Goal: Information Seeking & Learning: Learn about a topic

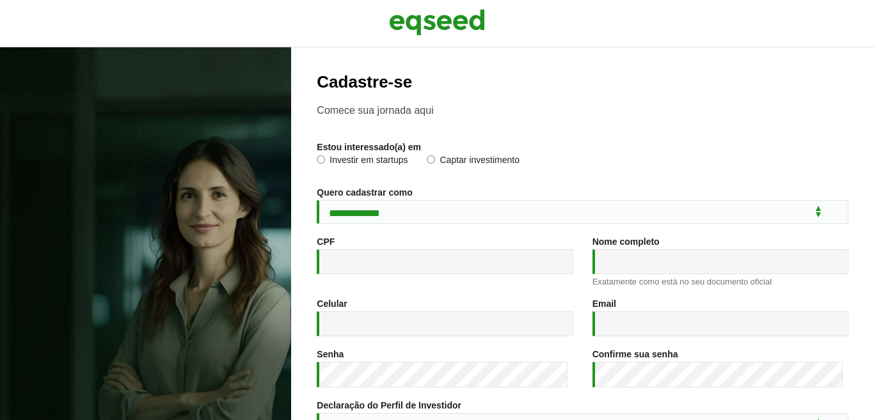
click at [741, 299] on div "Email * Um endereço de e-mail válido. Todos os e-mails do sistema são enviados …" at bounding box center [721, 318] width 256 height 38
click at [440, 19] on img at bounding box center [437, 22] width 96 height 32
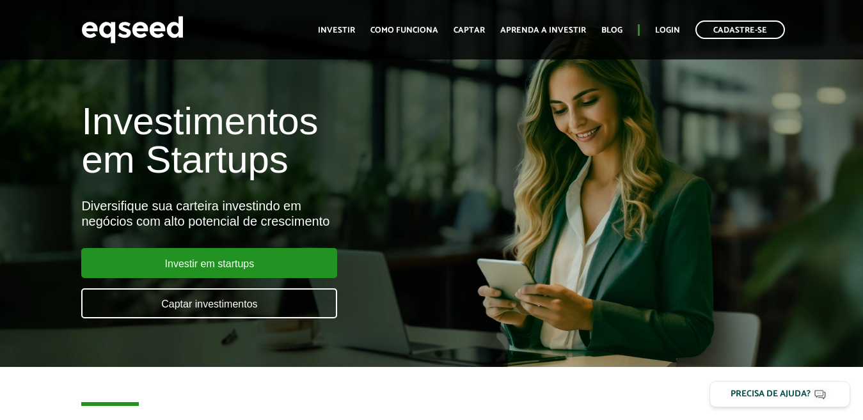
scroll to position [64, 0]
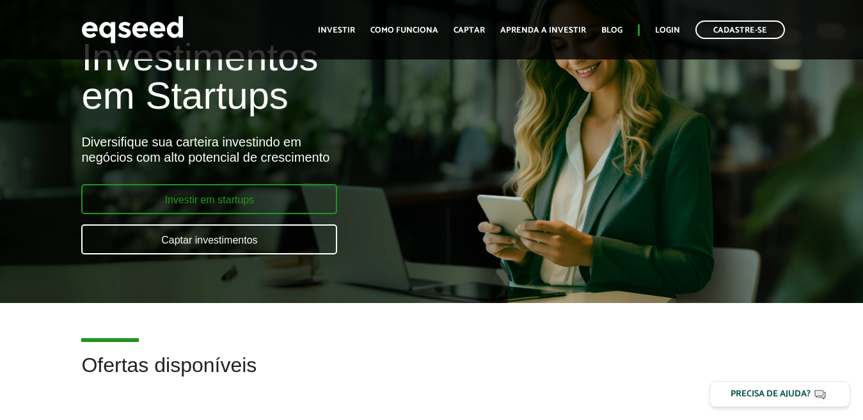
click at [275, 197] on link "Investir em startups" at bounding box center [209, 199] width 256 height 30
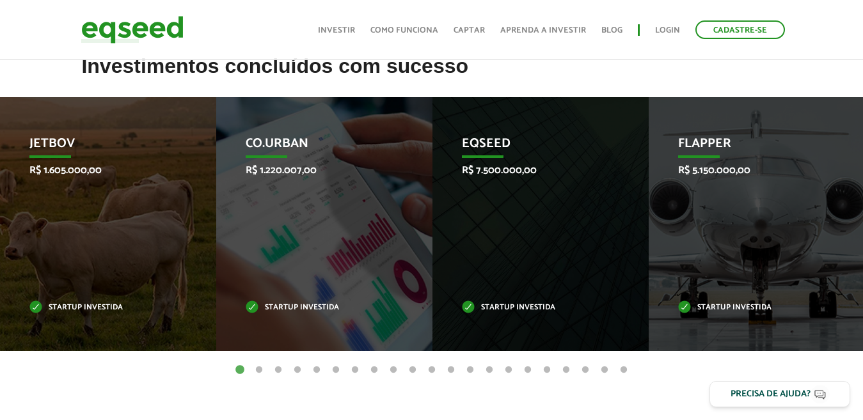
scroll to position [448, 0]
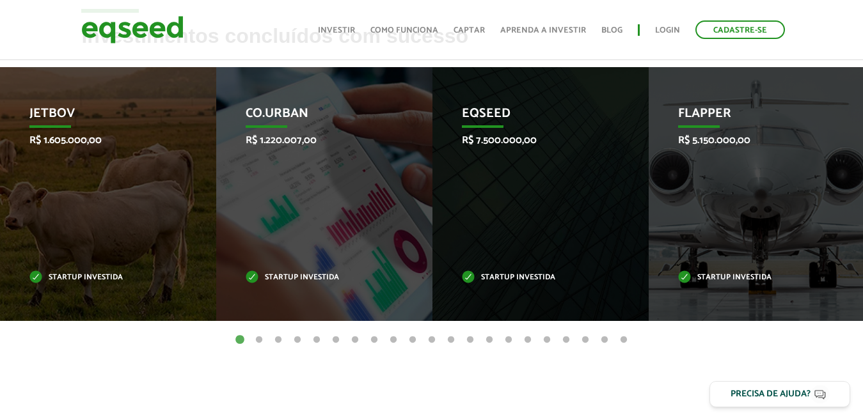
click at [259, 336] on button "2" at bounding box center [259, 340] width 13 height 13
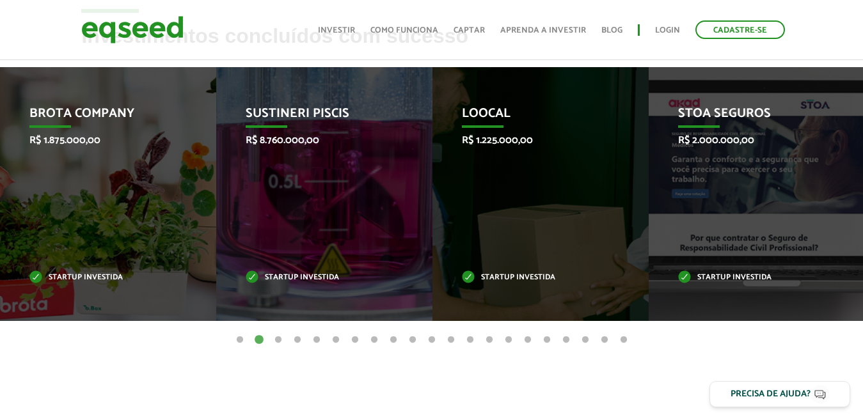
click at [276, 339] on button "3" at bounding box center [278, 340] width 13 height 13
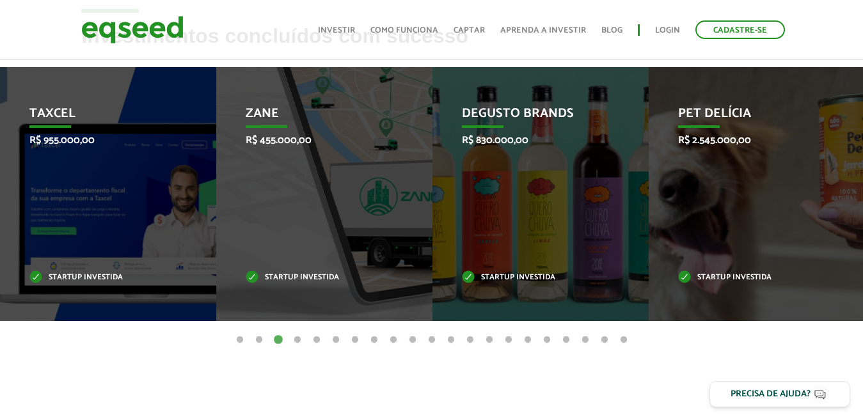
click at [623, 340] on button "21" at bounding box center [624, 340] width 13 height 13
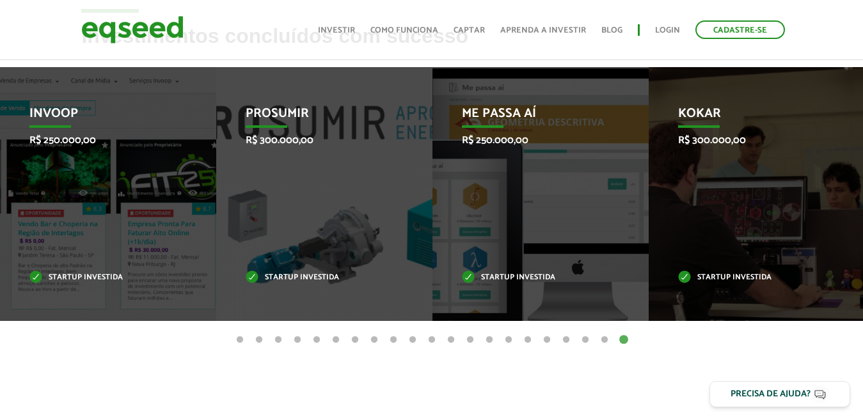
click at [259, 342] on button "2" at bounding box center [259, 340] width 13 height 13
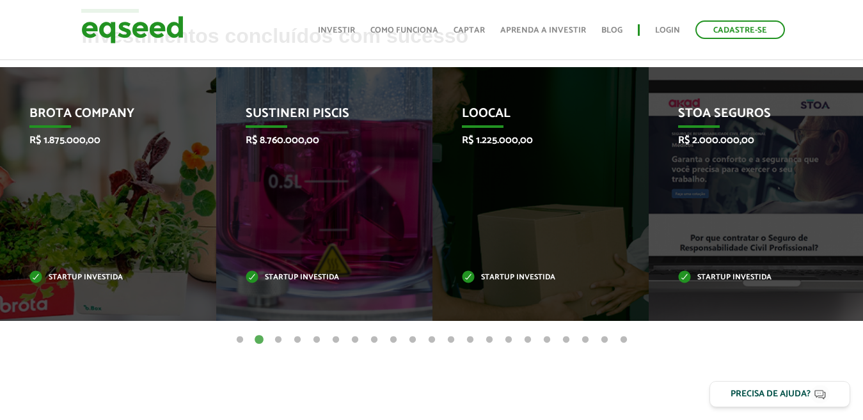
click at [277, 342] on button "3" at bounding box center [278, 340] width 13 height 13
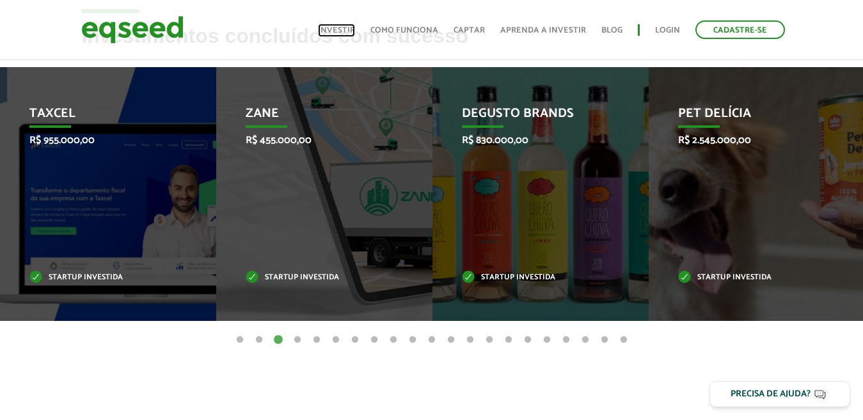
click at [326, 26] on link "Investir" at bounding box center [336, 30] width 37 height 8
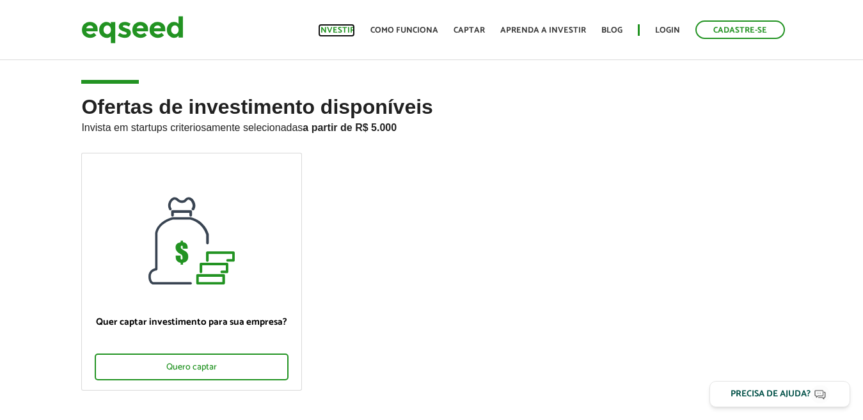
click at [329, 28] on link "Investir" at bounding box center [336, 30] width 37 height 8
click at [545, 30] on link "Aprenda a investir" at bounding box center [543, 30] width 86 height 8
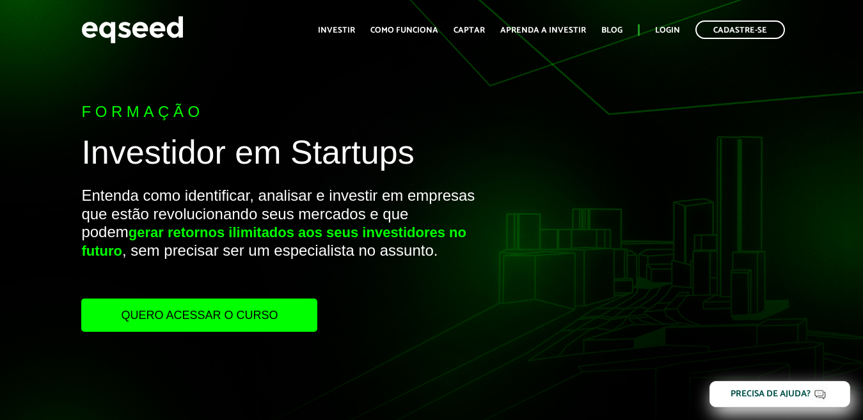
click at [220, 316] on link "Quero acessar o curso" at bounding box center [199, 315] width 236 height 33
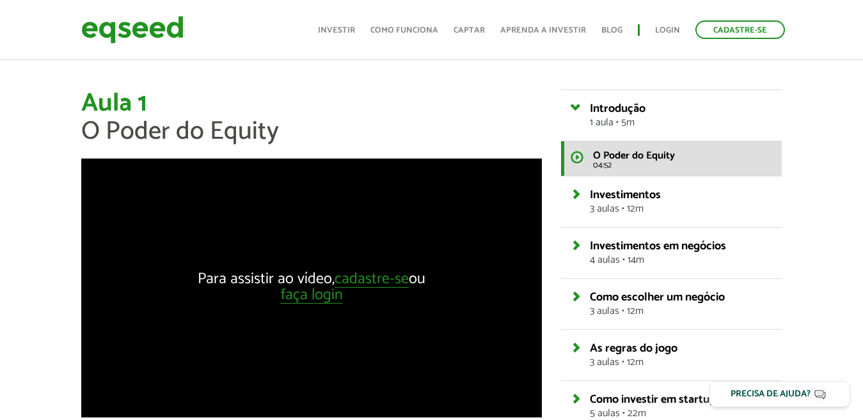
scroll to position [64, 0]
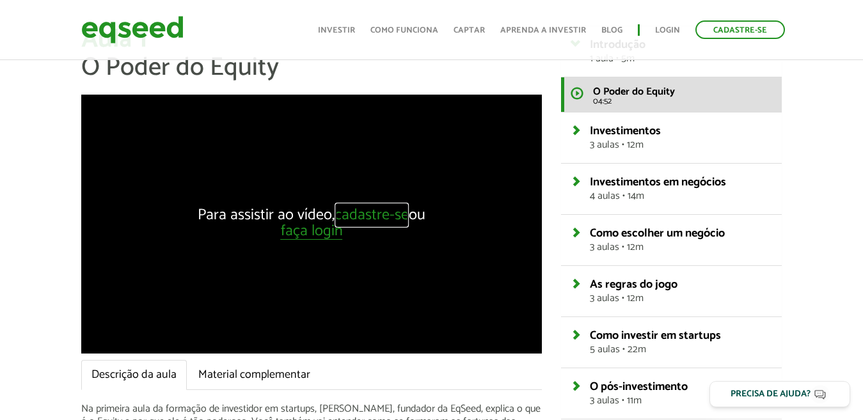
click at [381, 214] on link "cadastre-se" at bounding box center [372, 216] width 74 height 16
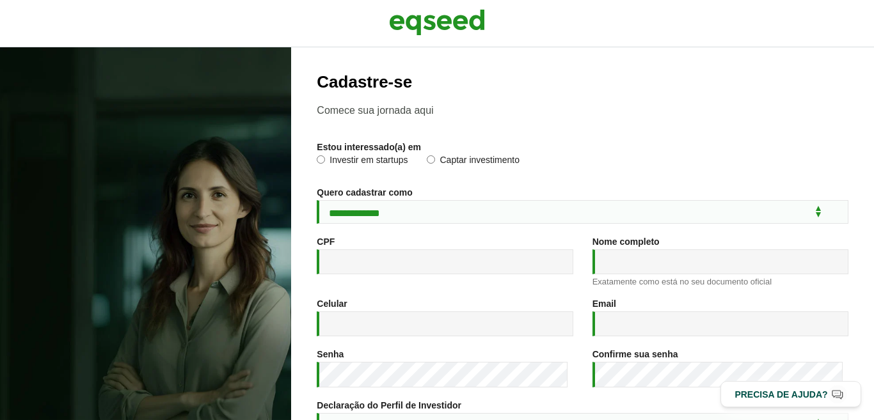
click at [339, 161] on label "Investir em startups" at bounding box center [362, 162] width 91 height 13
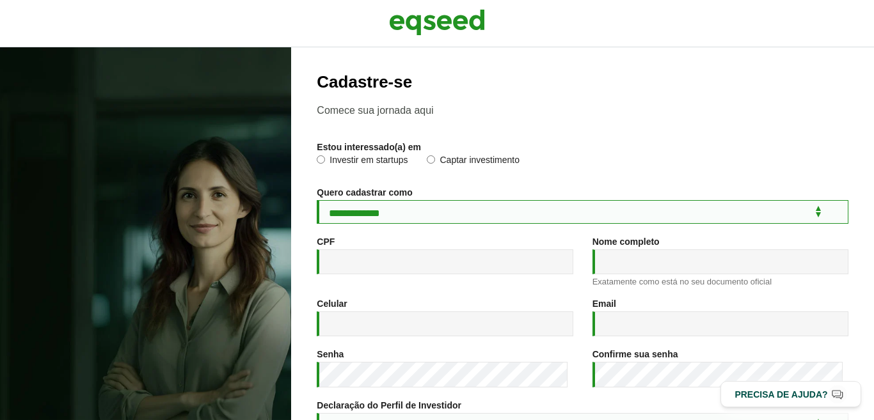
click at [367, 214] on select "**********" at bounding box center [583, 212] width 532 height 24
select select "***"
click at [317, 200] on select "**********" at bounding box center [583, 212] width 532 height 24
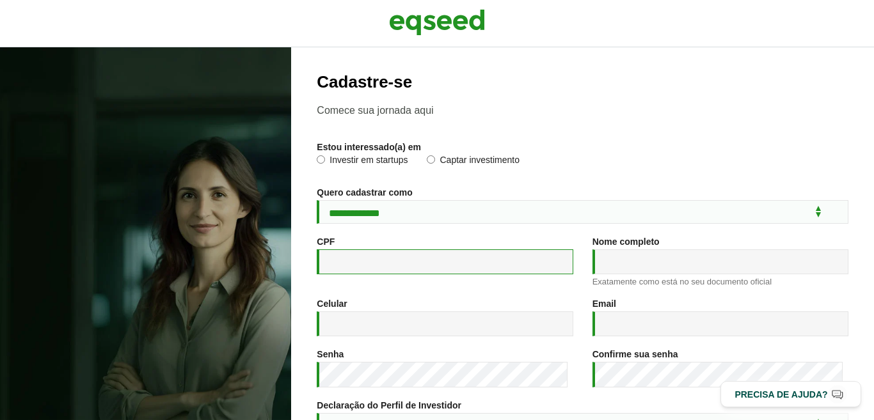
click at [376, 262] on input "CPF *" at bounding box center [445, 262] width 256 height 25
type input "**********"
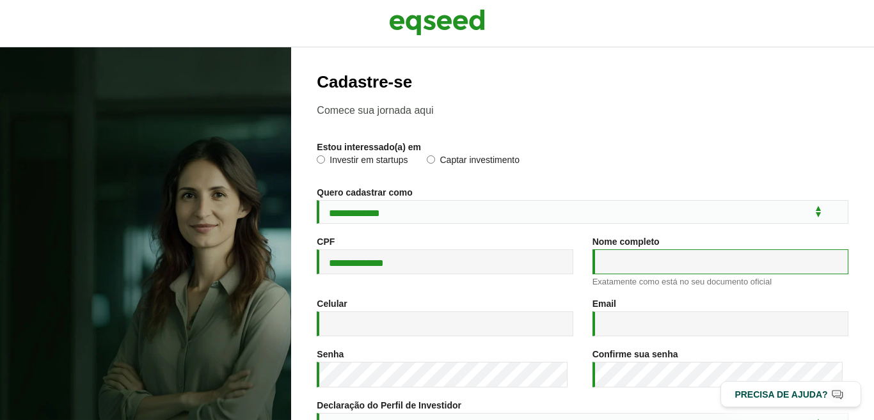
click at [642, 260] on input "Nome completo *" at bounding box center [721, 262] width 256 height 25
type input "**********"
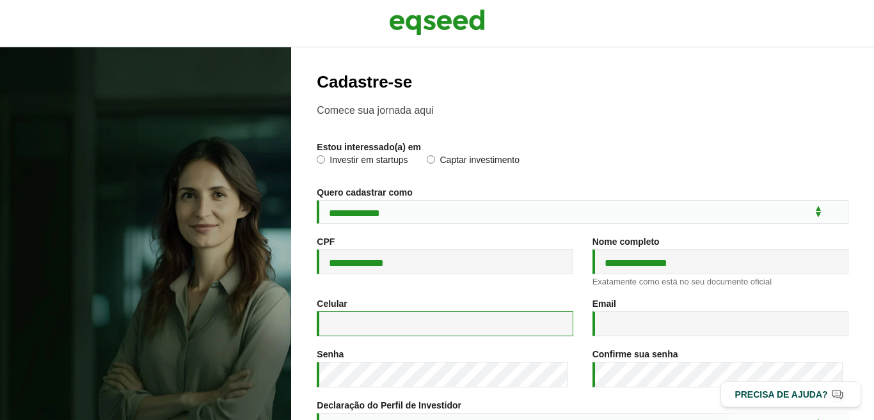
click at [502, 324] on input "Celular *" at bounding box center [445, 324] width 256 height 25
type input "**********"
click at [616, 326] on input "Email *" at bounding box center [721, 324] width 256 height 25
type input "**********"
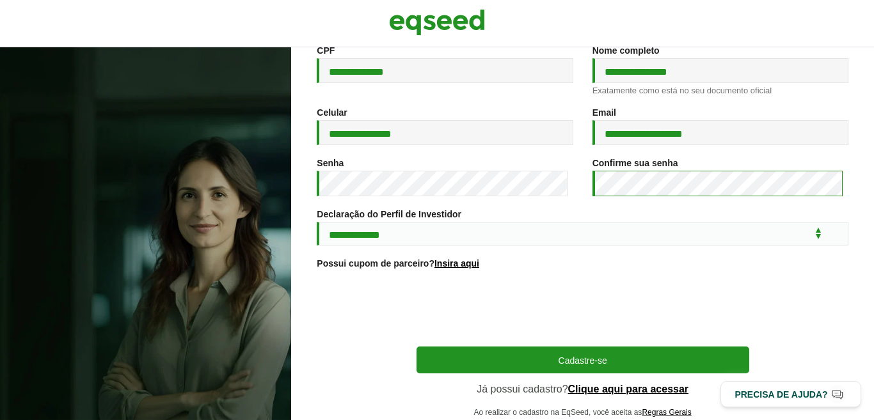
scroll to position [192, 0]
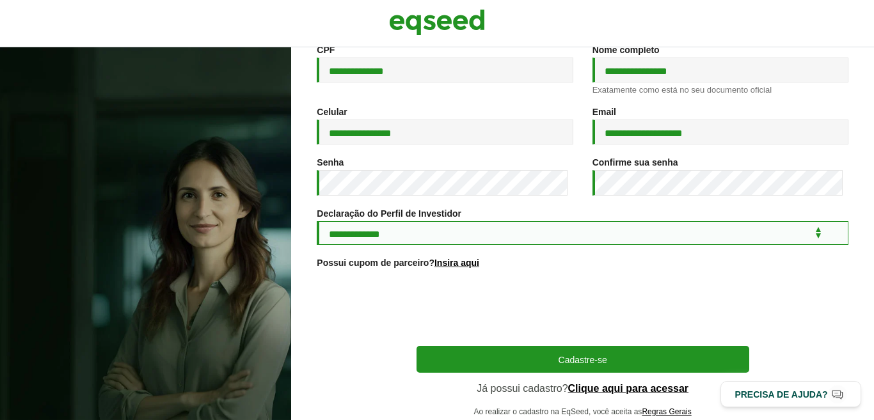
click at [530, 239] on select "**********" at bounding box center [583, 233] width 532 height 24
select select "***"
click at [317, 223] on select "**********" at bounding box center [583, 233] width 532 height 24
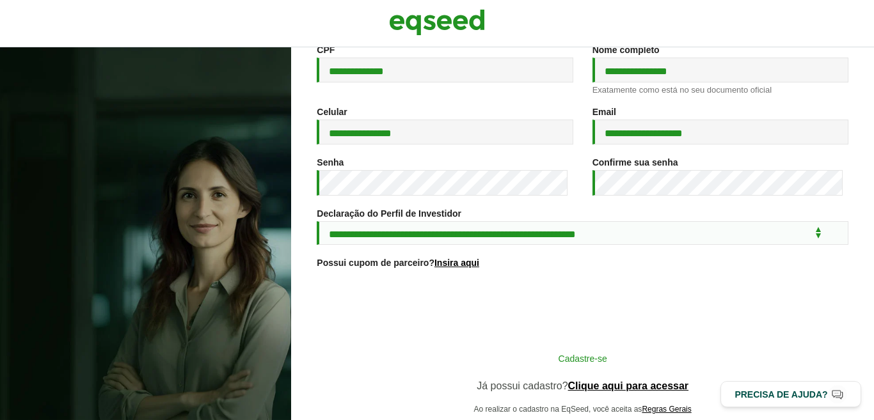
click at [682, 365] on button "Cadastre-se" at bounding box center [583, 358] width 333 height 24
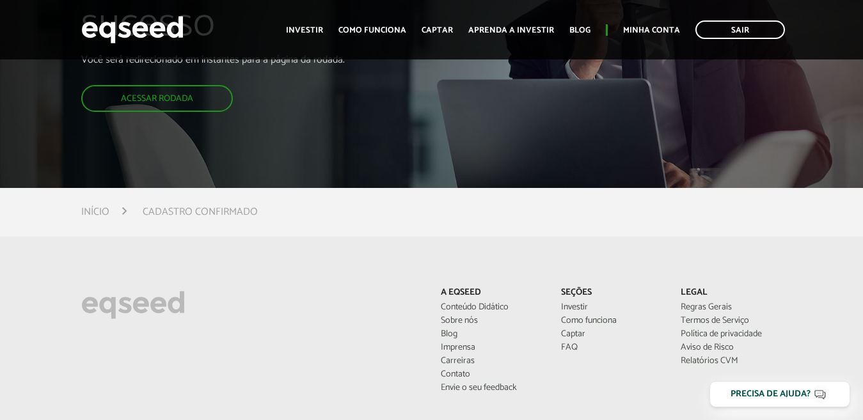
scroll to position [128, 0]
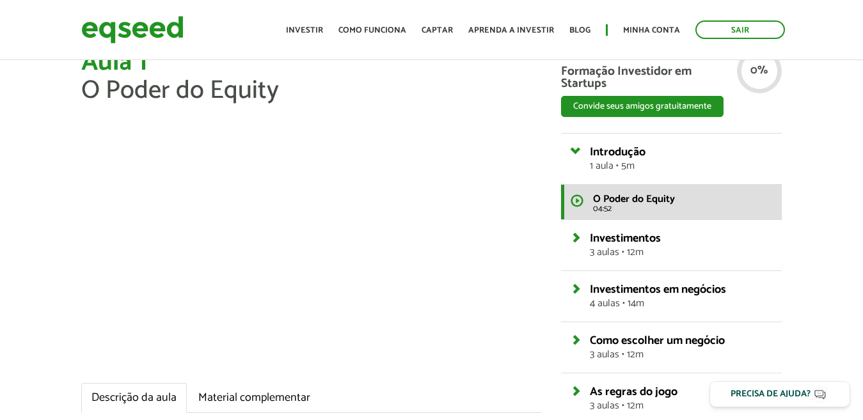
scroll to position [64, 0]
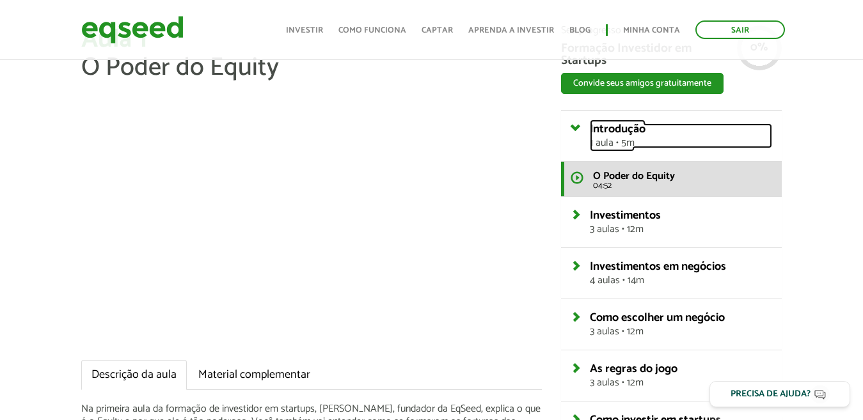
click at [654, 135] on link "Introdução 1 aula • 5m" at bounding box center [681, 136] width 182 height 25
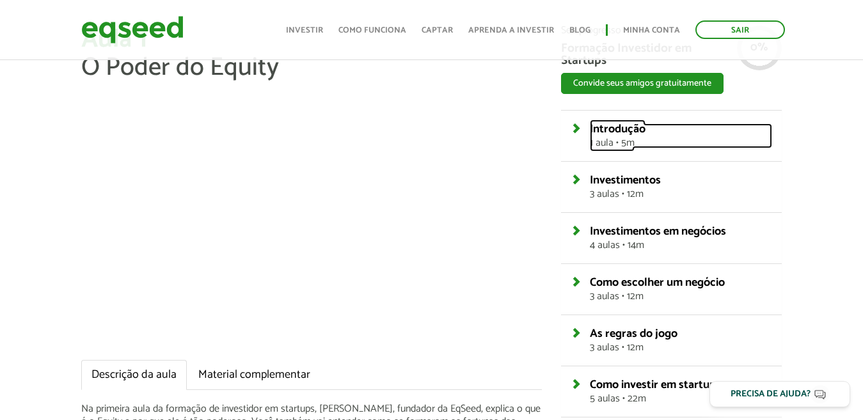
click at [654, 135] on link "Introdução 1 aula • 5m" at bounding box center [681, 136] width 182 height 25
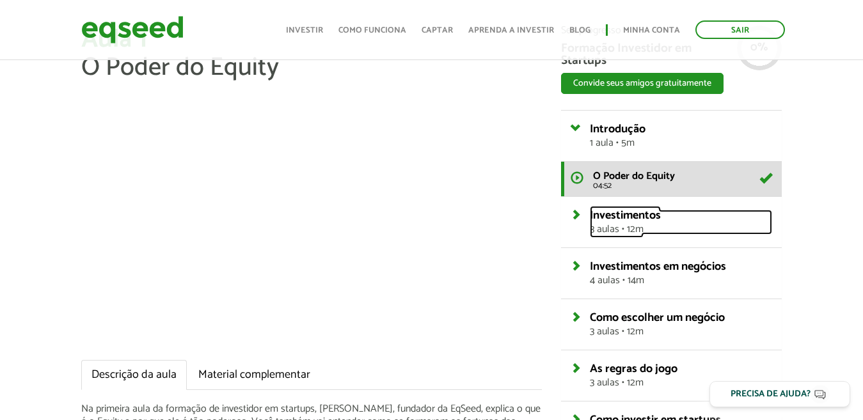
click at [629, 216] on span "Investimentos" at bounding box center [625, 215] width 71 height 19
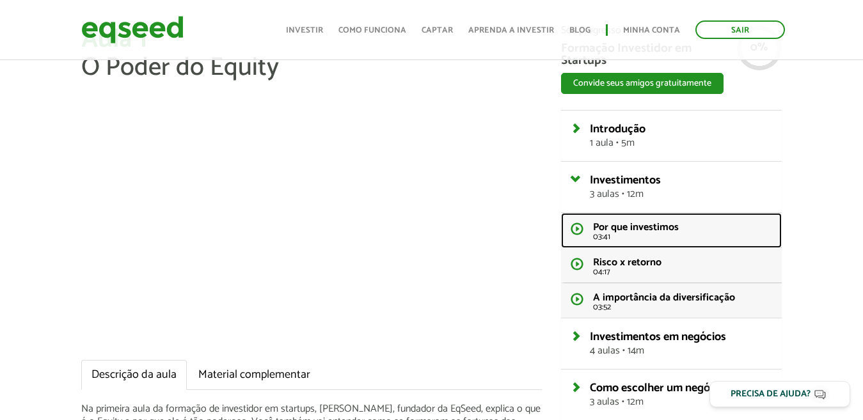
click at [608, 228] on span "Por que investimos" at bounding box center [636, 227] width 86 height 17
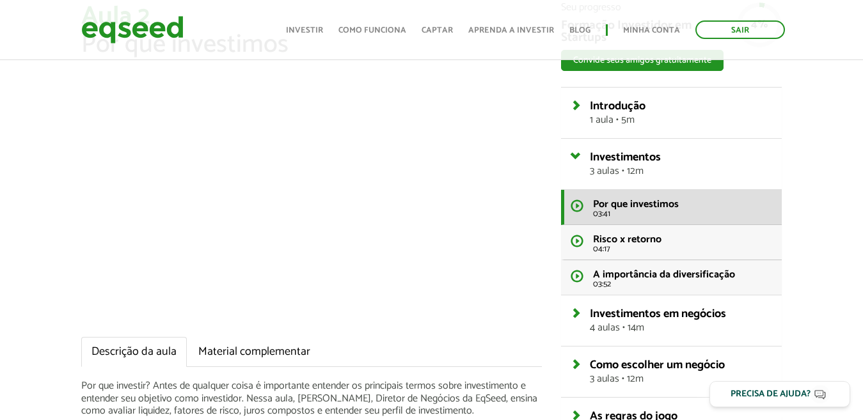
scroll to position [64, 0]
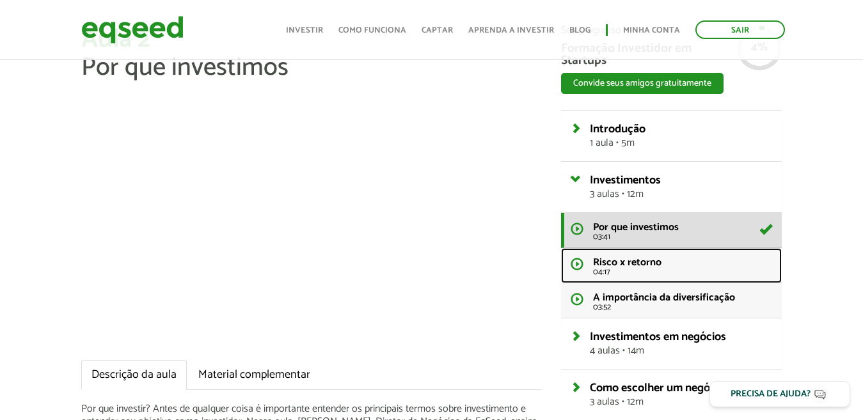
click at [649, 270] on span "Risco x retorno" at bounding box center [627, 262] width 68 height 17
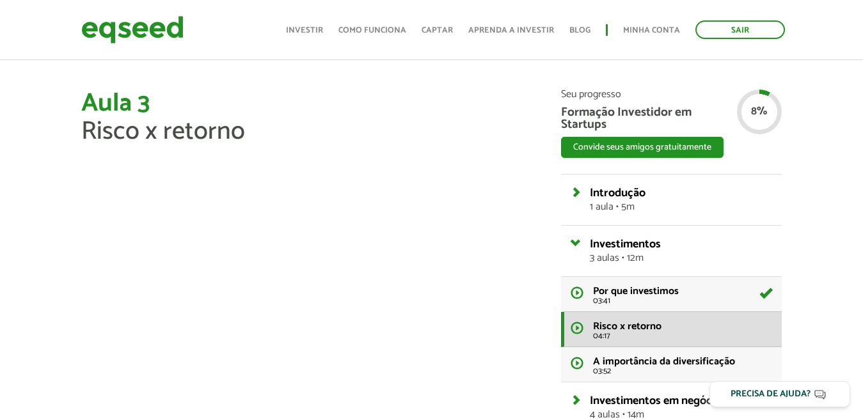
scroll to position [64, 0]
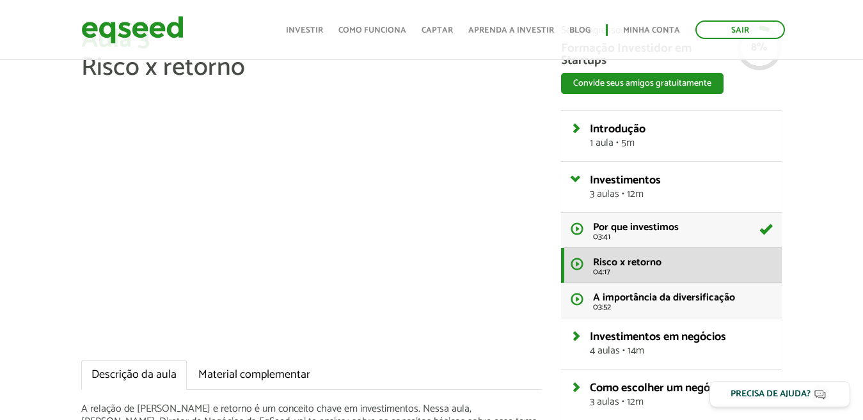
click at [29, 174] on div "Aula 3 Risco x retorno Descrição da aula Material complementar A relação de ris…" at bounding box center [431, 370] width 863 height 689
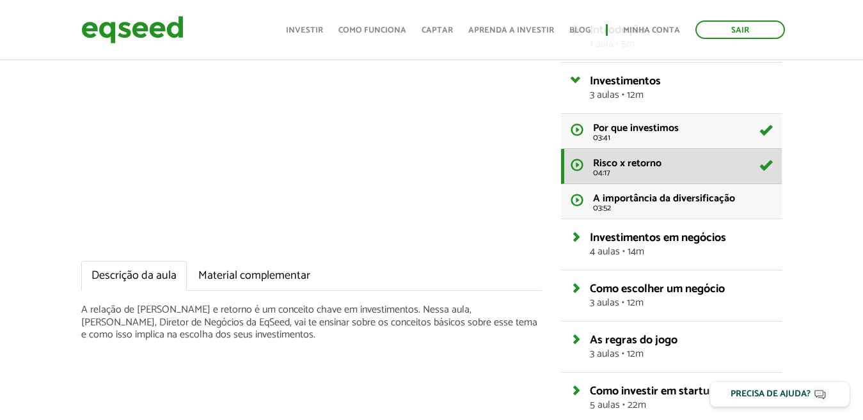
scroll to position [192, 0]
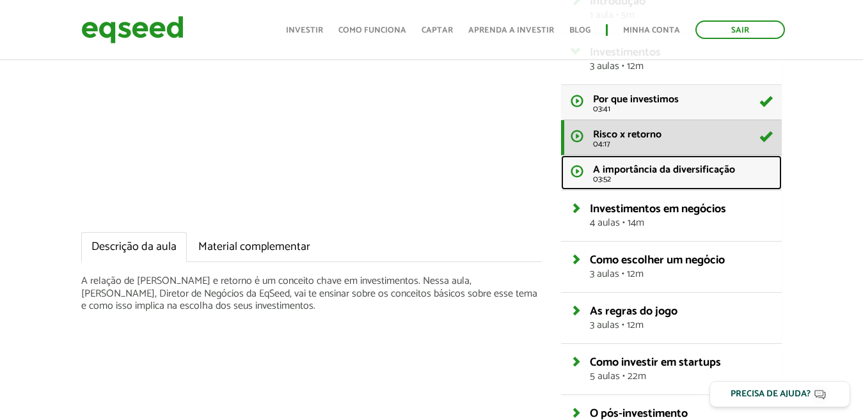
click at [704, 172] on span "A importância da diversificação" at bounding box center [664, 169] width 142 height 17
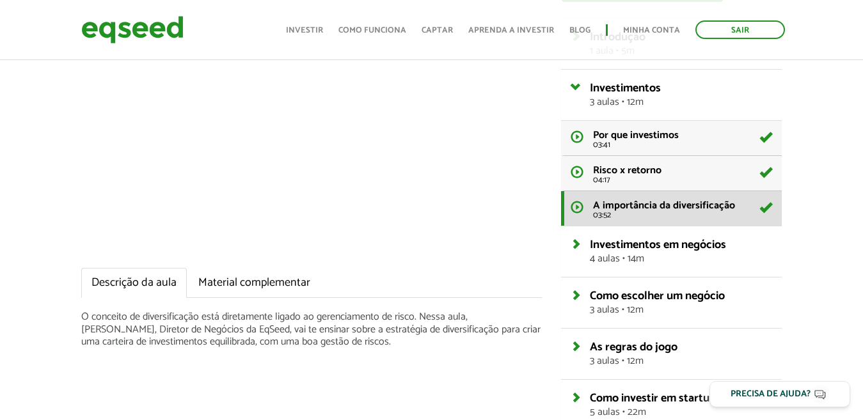
scroll to position [163, 0]
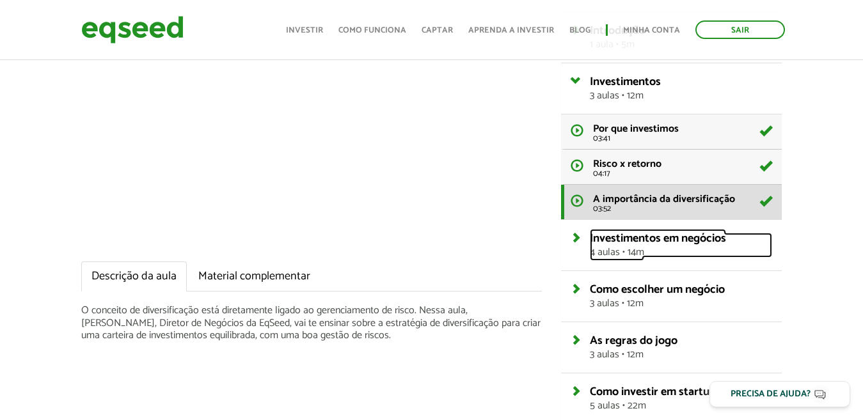
click at [667, 237] on span "Investimentos em negócios" at bounding box center [658, 238] width 136 height 19
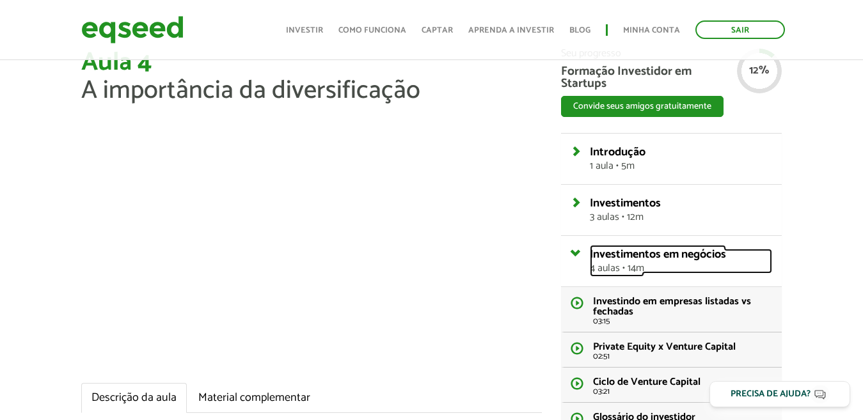
scroll to position [35, 0]
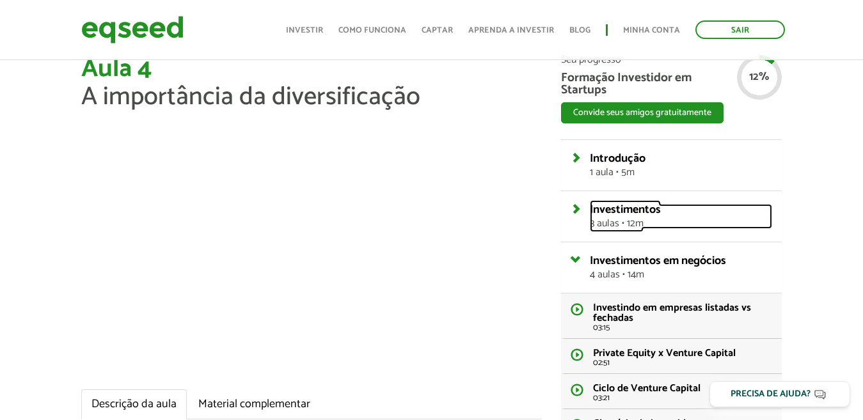
click at [647, 209] on span "Investimentos" at bounding box center [625, 209] width 71 height 19
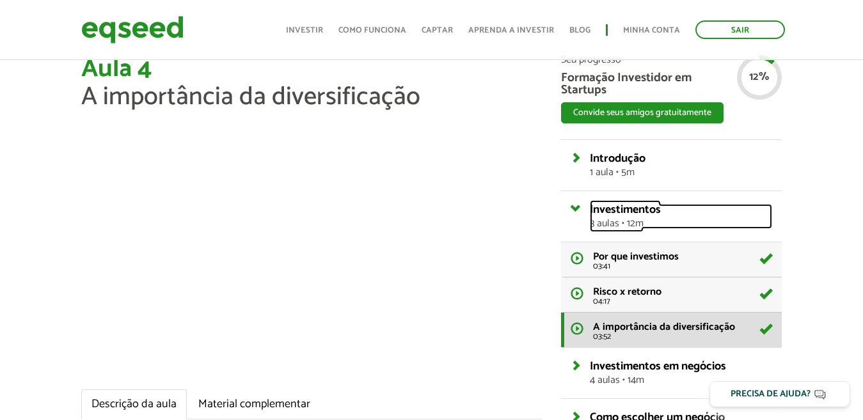
scroll to position [99, 0]
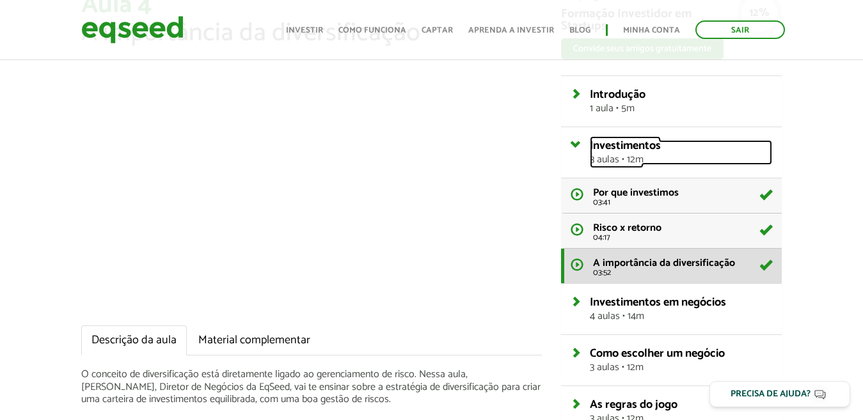
click at [604, 143] on span "Investimentos" at bounding box center [625, 145] width 71 height 19
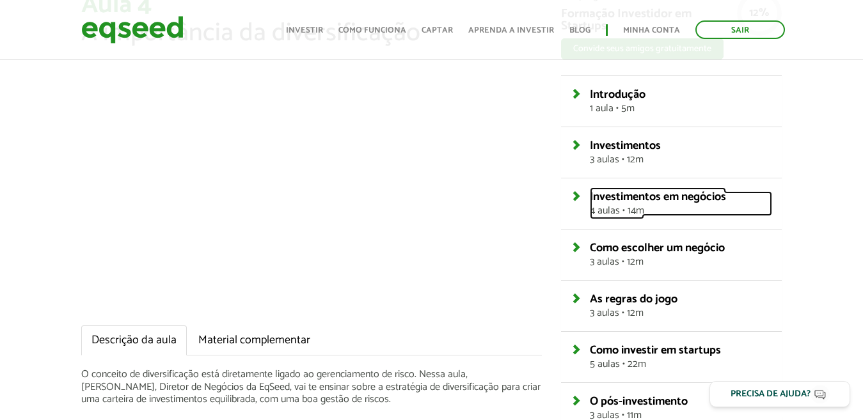
click at [612, 206] on span "4 aulas • 14m" at bounding box center [681, 211] width 182 height 10
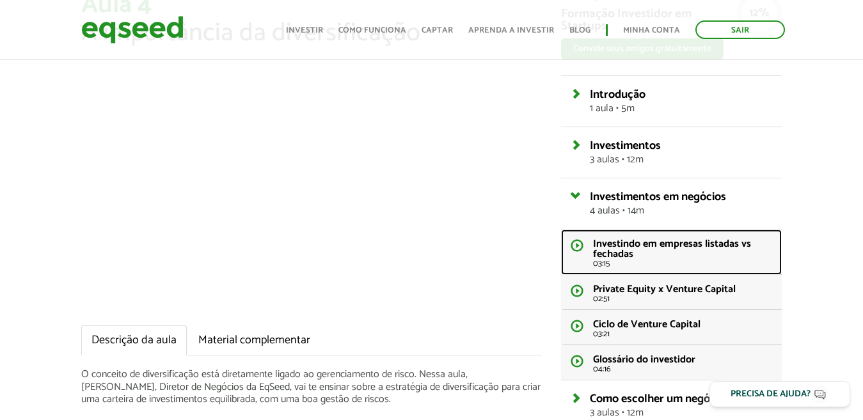
click at [623, 248] on span "Investindo em empresas listadas vs fechadas" at bounding box center [672, 250] width 158 height 28
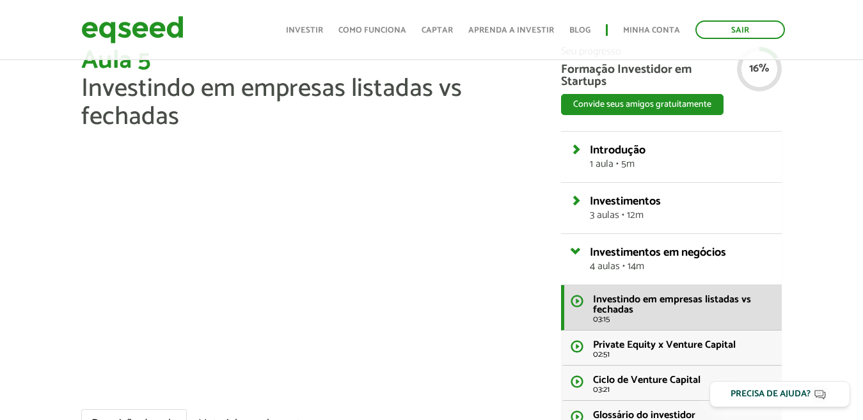
scroll to position [128, 0]
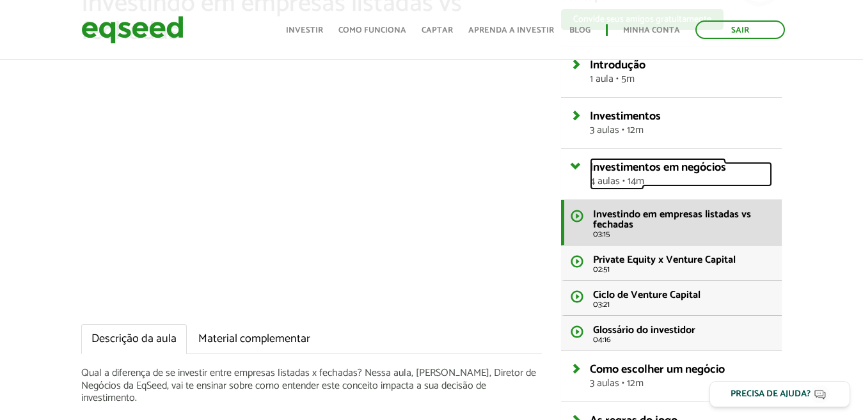
click at [590, 163] on link "Investimentos em negócios 4 aulas • 14m" at bounding box center [681, 174] width 182 height 25
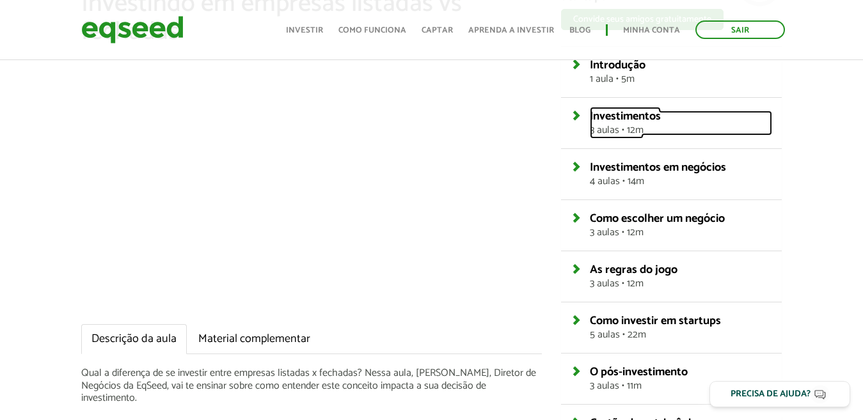
click at [590, 112] on link "Investimentos 3 aulas • 12m" at bounding box center [681, 123] width 182 height 25
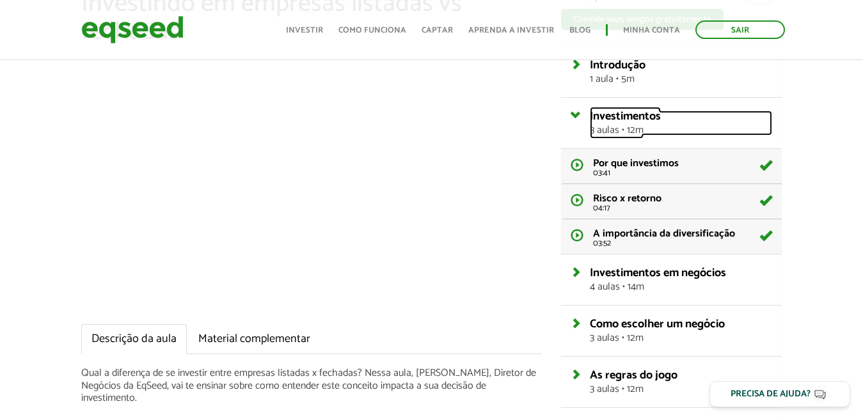
click at [590, 112] on link "Investimentos 3 aulas • 12m" at bounding box center [681, 123] width 182 height 25
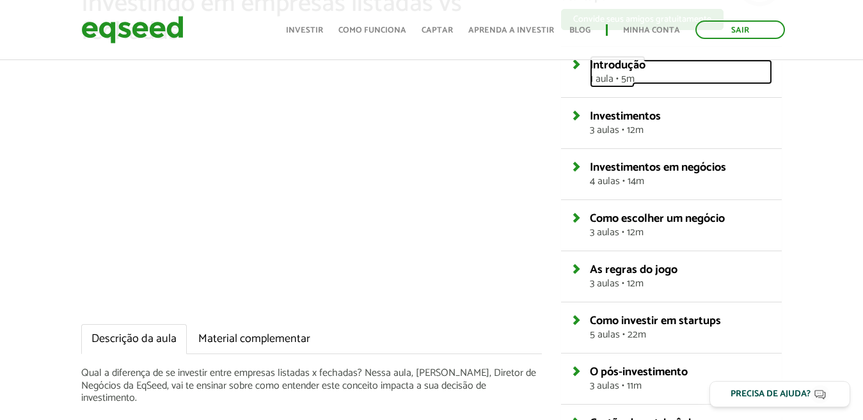
click at [590, 61] on link "Introdução 1 aula • 5m" at bounding box center [681, 72] width 182 height 25
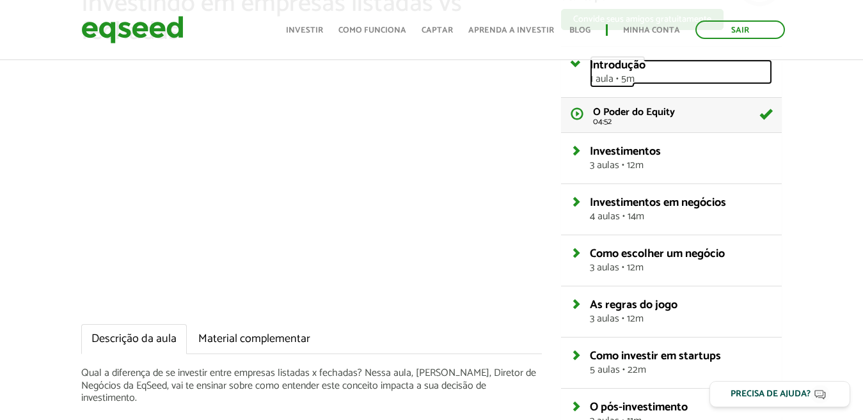
click at [590, 61] on link "Introdução 1 aula • 5m" at bounding box center [681, 72] width 182 height 25
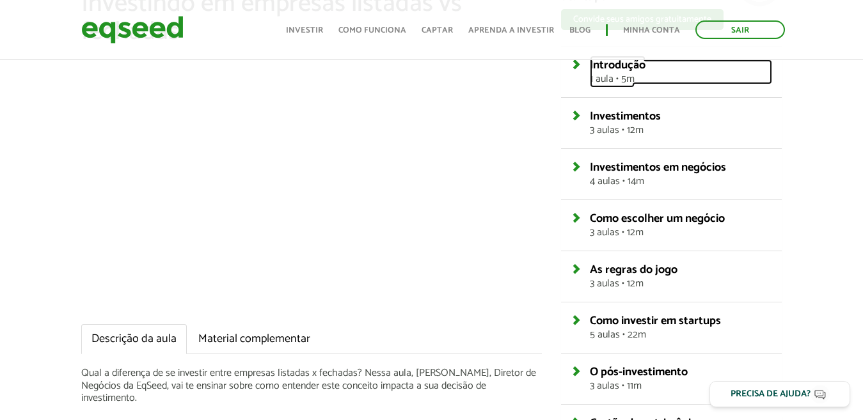
scroll to position [192, 0]
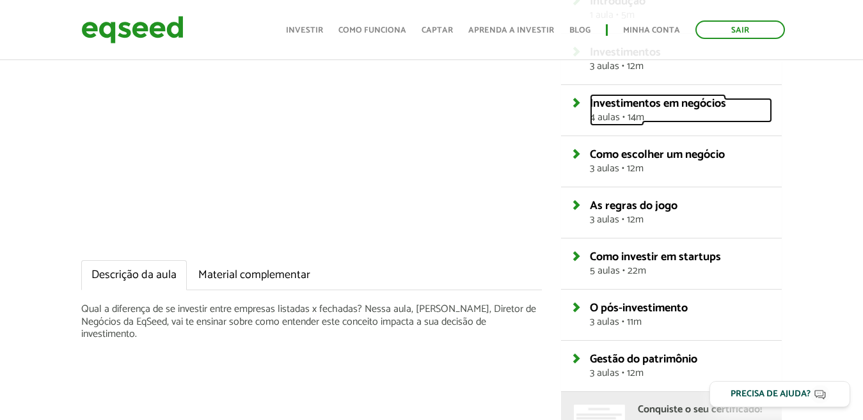
click at [590, 98] on link "Investimentos em negócios 4 aulas • 14m" at bounding box center [681, 110] width 182 height 25
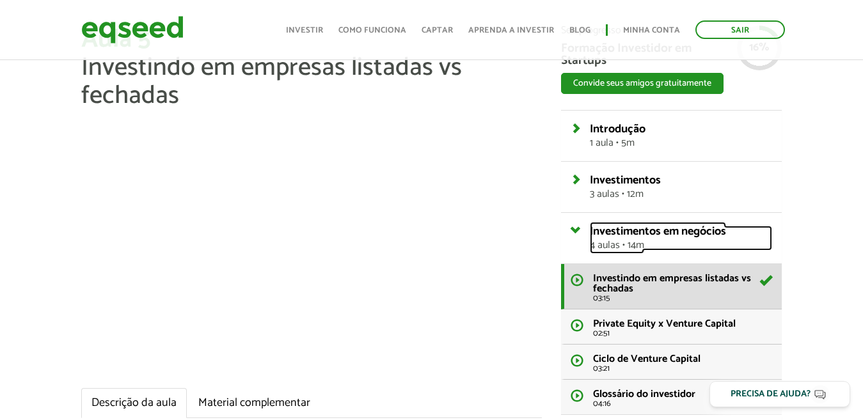
scroll to position [128, 0]
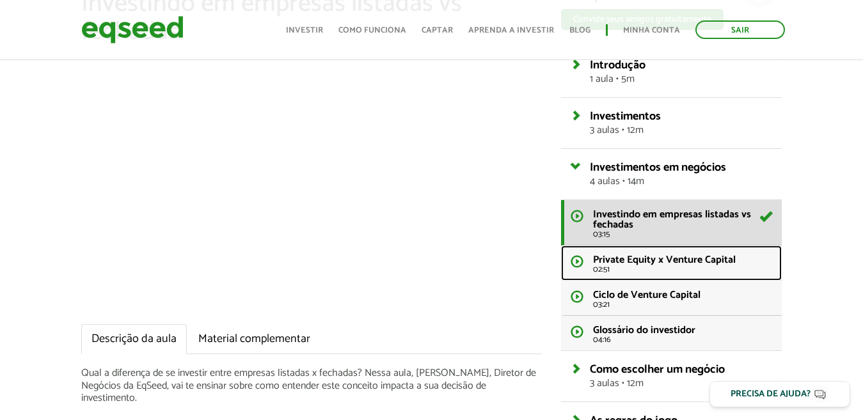
click at [692, 262] on span "Private Equity x Venture Capital" at bounding box center [664, 260] width 143 height 17
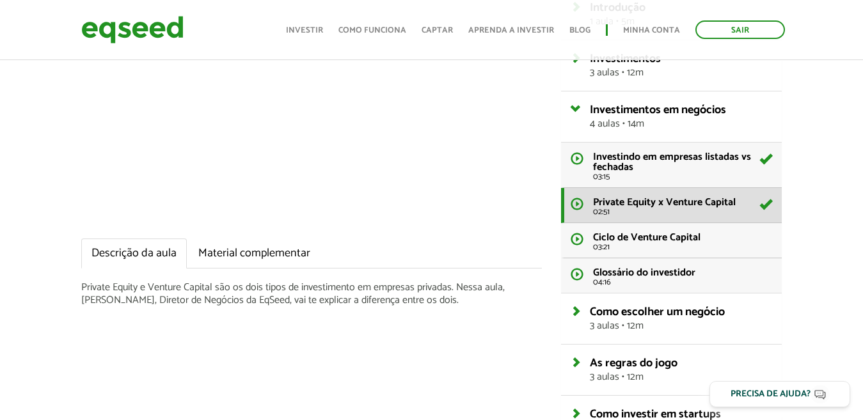
scroll to position [128, 0]
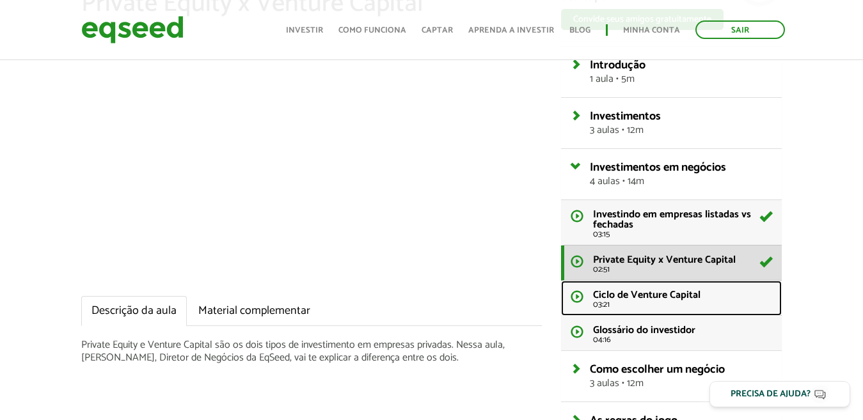
click at [682, 294] on span "Ciclo de Venture Capital" at bounding box center [647, 295] width 108 height 17
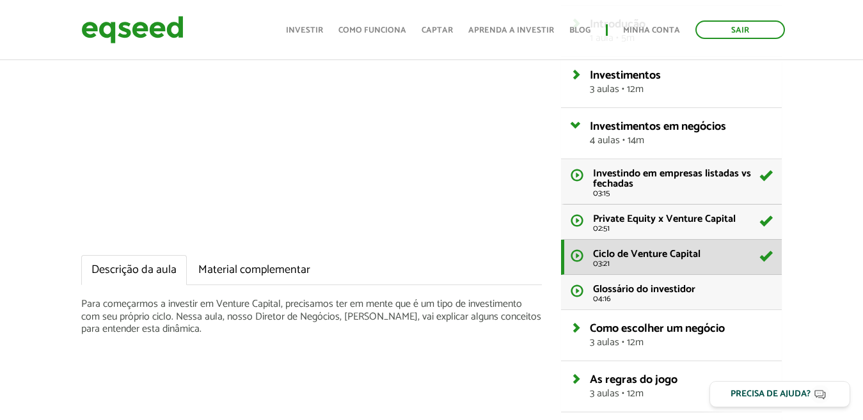
scroll to position [192, 0]
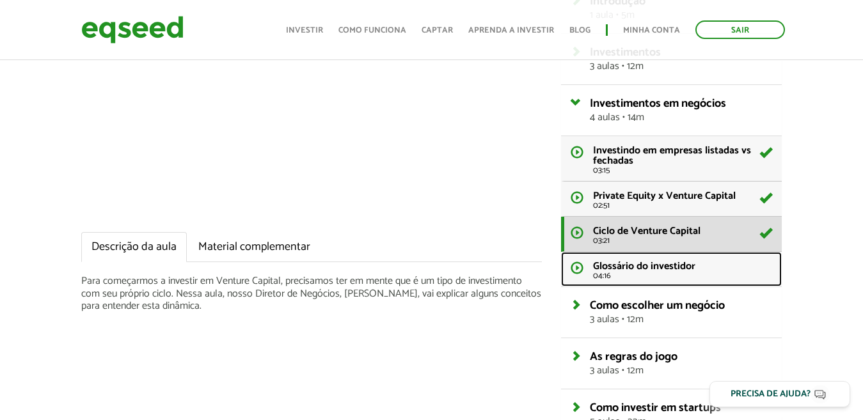
click at [657, 262] on span "Glossário do investidor" at bounding box center [644, 266] width 102 height 17
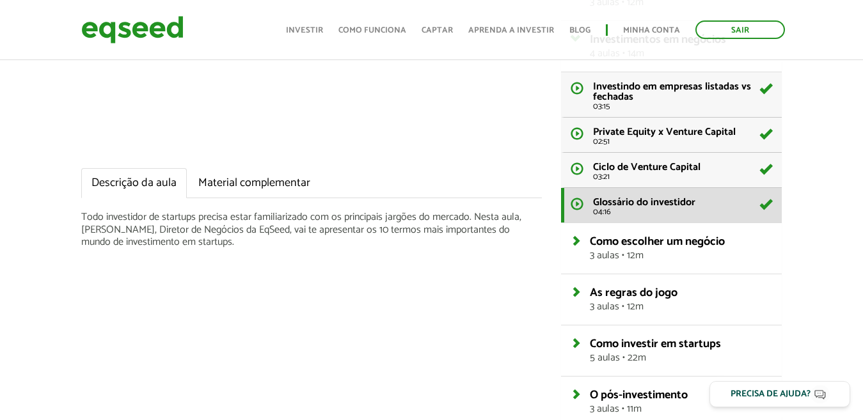
scroll to position [192, 0]
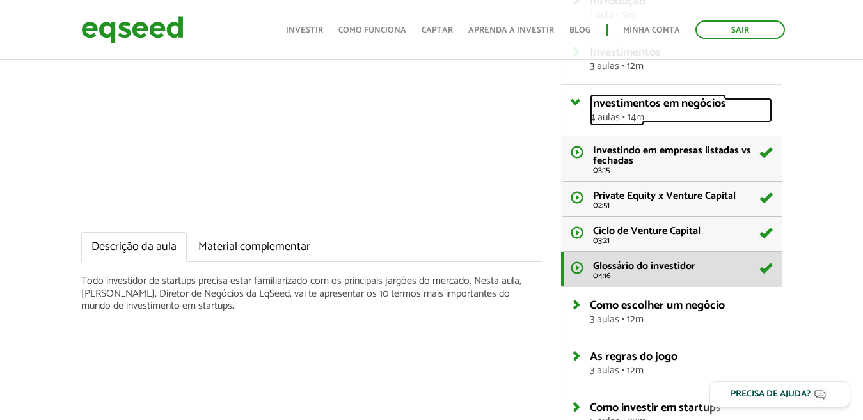
click at [590, 102] on link "Investimentos em negócios 4 aulas • 14m" at bounding box center [681, 110] width 182 height 25
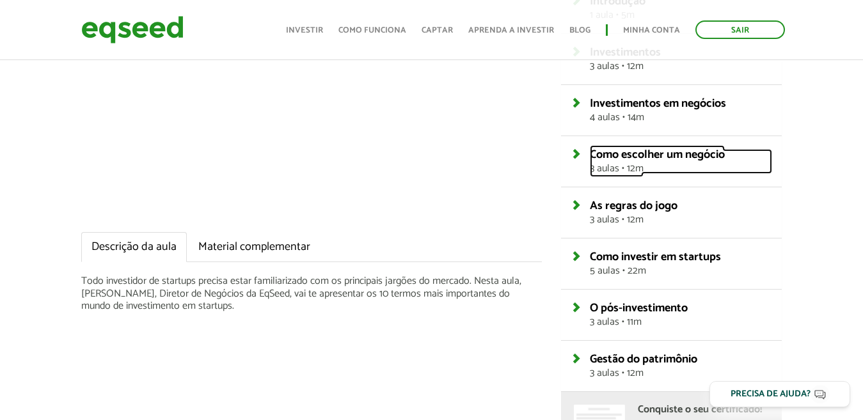
click at [622, 159] on span "Como escolher um negócio" at bounding box center [657, 154] width 135 height 19
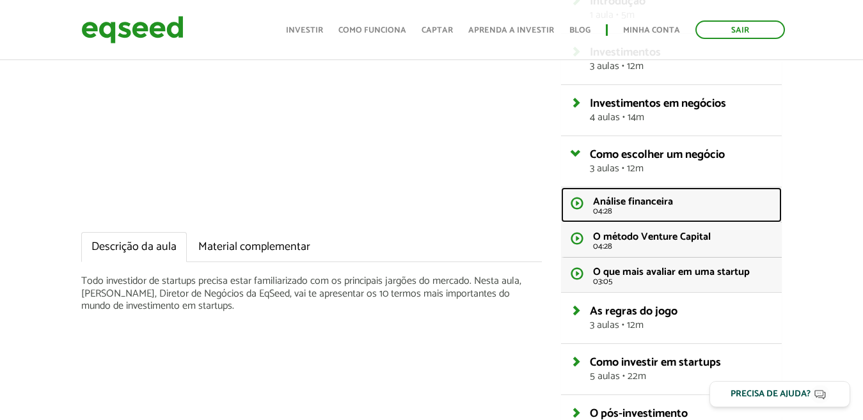
click at [634, 202] on span "Análise financeira" at bounding box center [633, 201] width 80 height 17
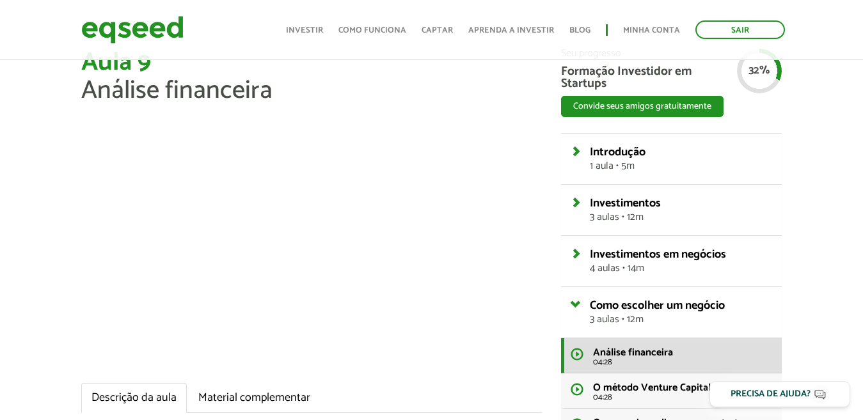
scroll to position [64, 0]
